Goal: Go to known website: Access a specific website the user already knows

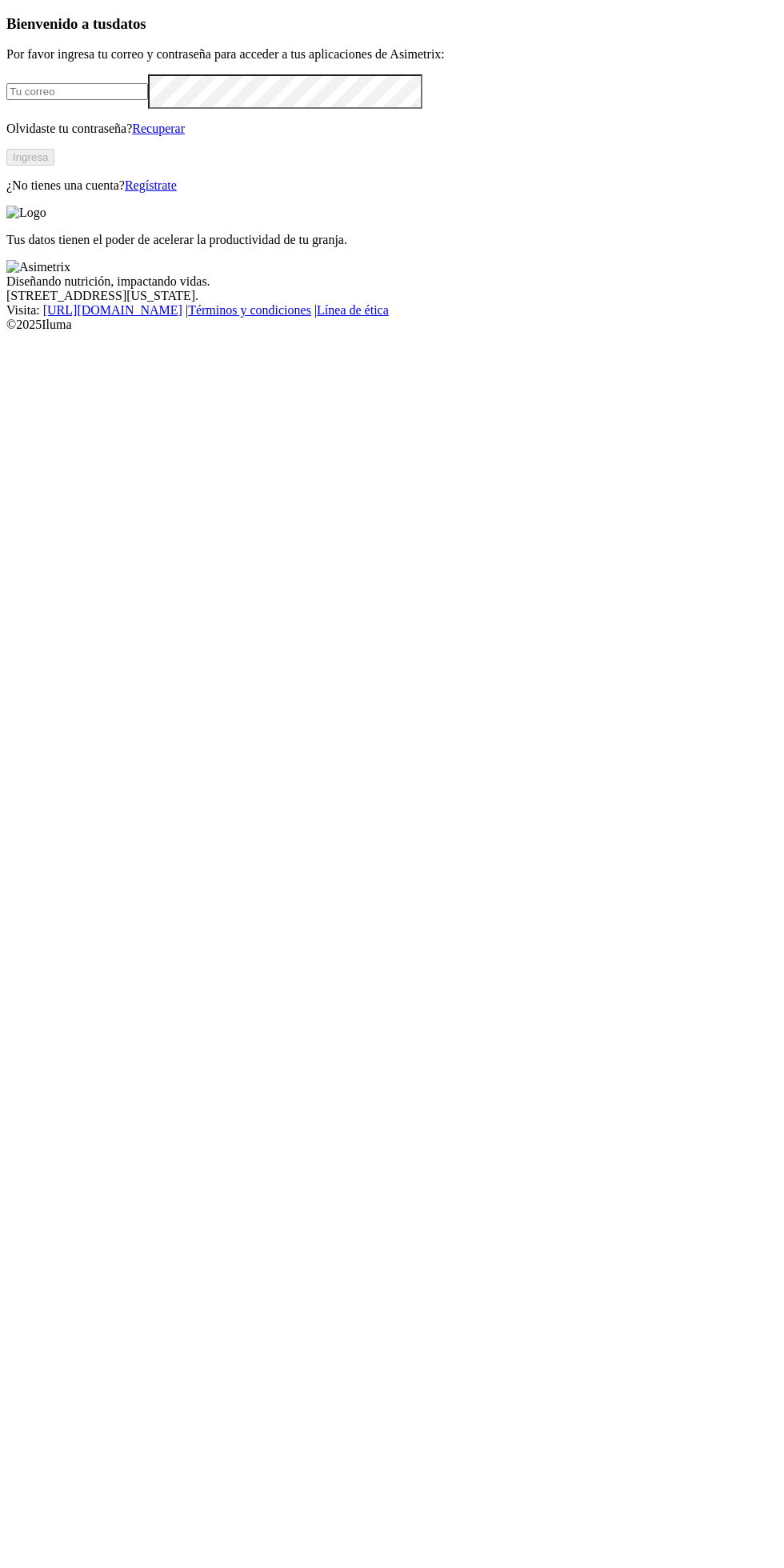
click at [148, 100] on input "email" at bounding box center [77, 91] width 141 height 17
type input "[EMAIL_ADDRESS][DOMAIN_NAME]"
click at [55, 166] on button "Ingresa" at bounding box center [30, 157] width 48 height 17
